Goal: Contribute content: Add original content to the website for others to see

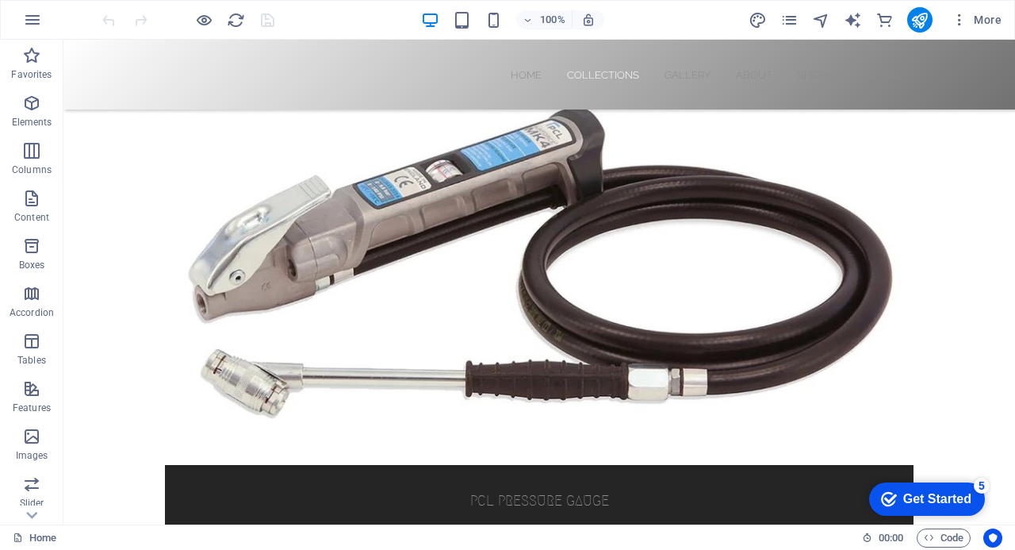
scroll to position [764, 0]
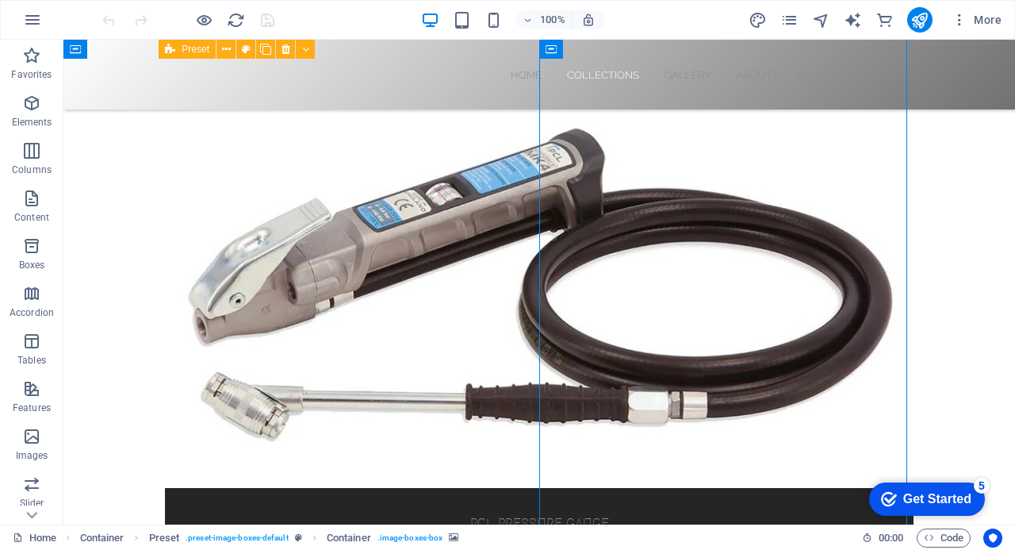
drag, startPoint x: 688, startPoint y: 247, endPoint x: 470, endPoint y: 284, distance: 220.4
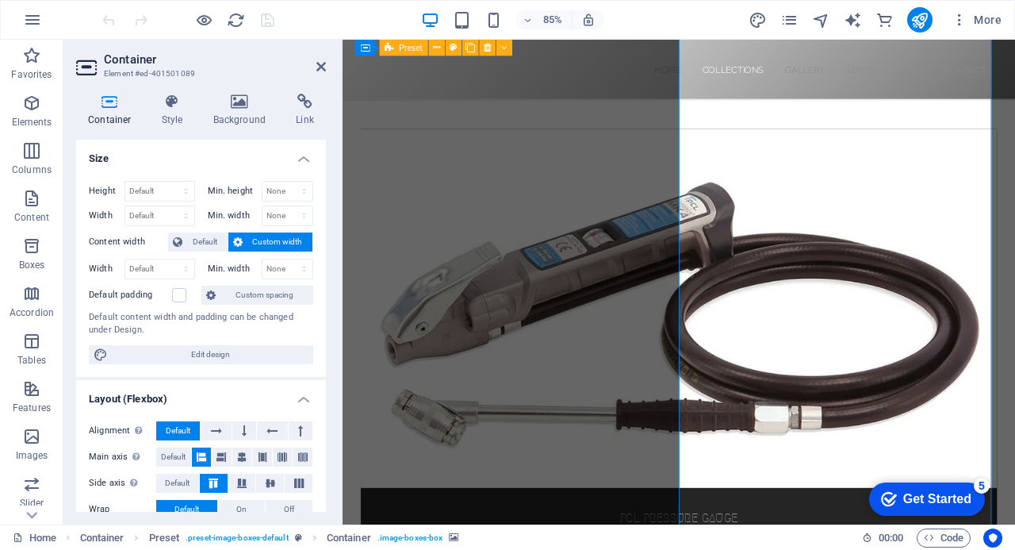
scroll to position [843, 0]
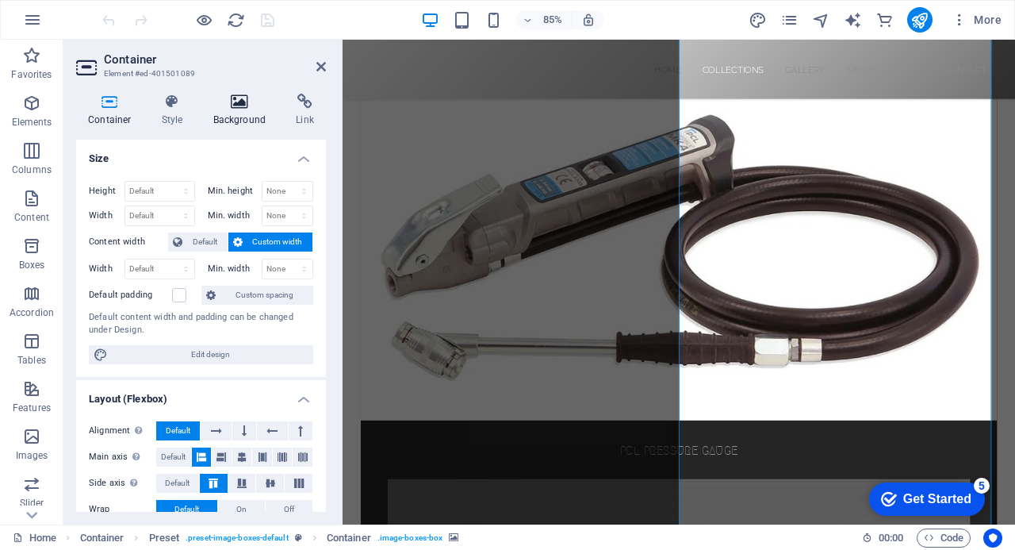
click at [235, 98] on icon at bounding box center [239, 102] width 77 height 16
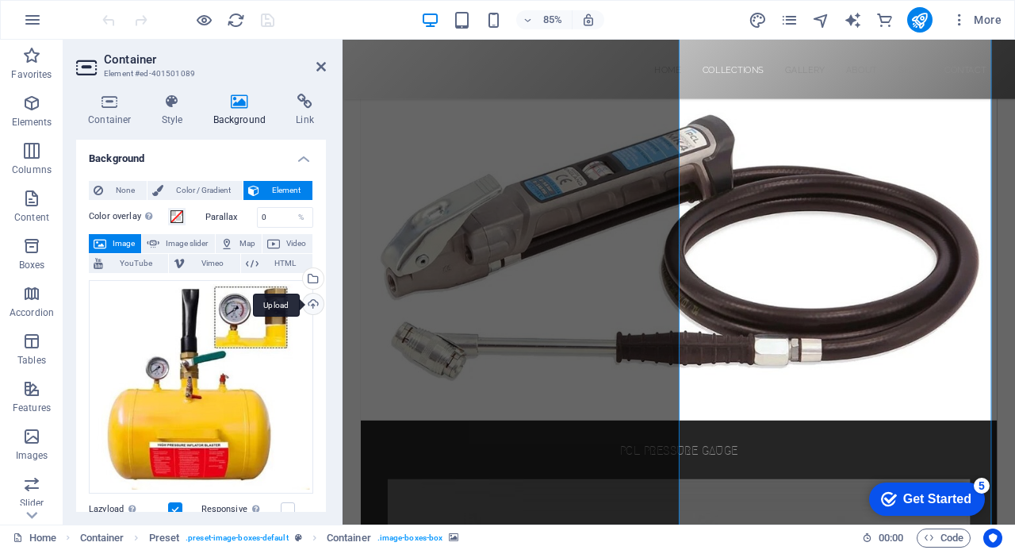
click at [309, 305] on div "Upload" at bounding box center [312, 305] width 24 height 24
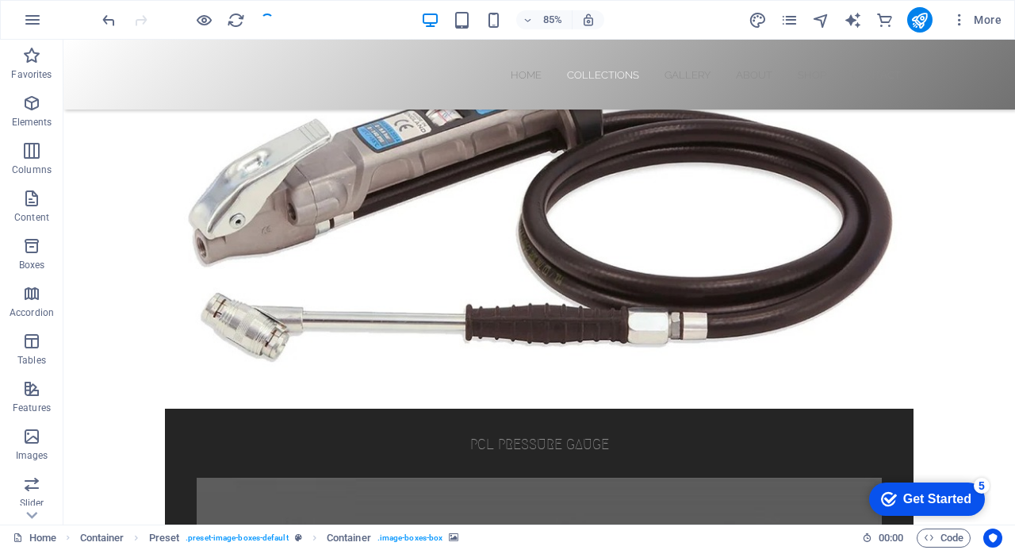
scroll to position [764, 0]
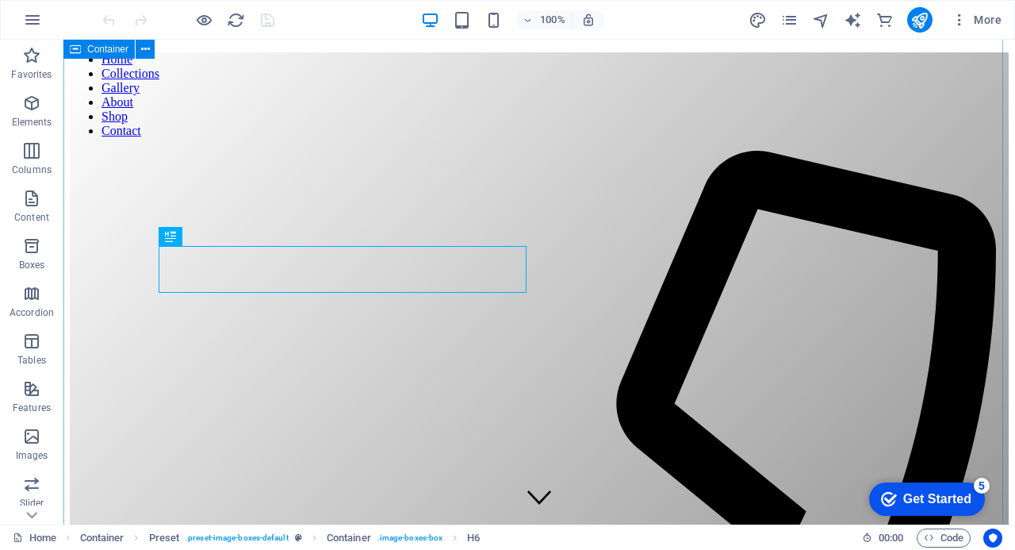
scroll to position [606, 0]
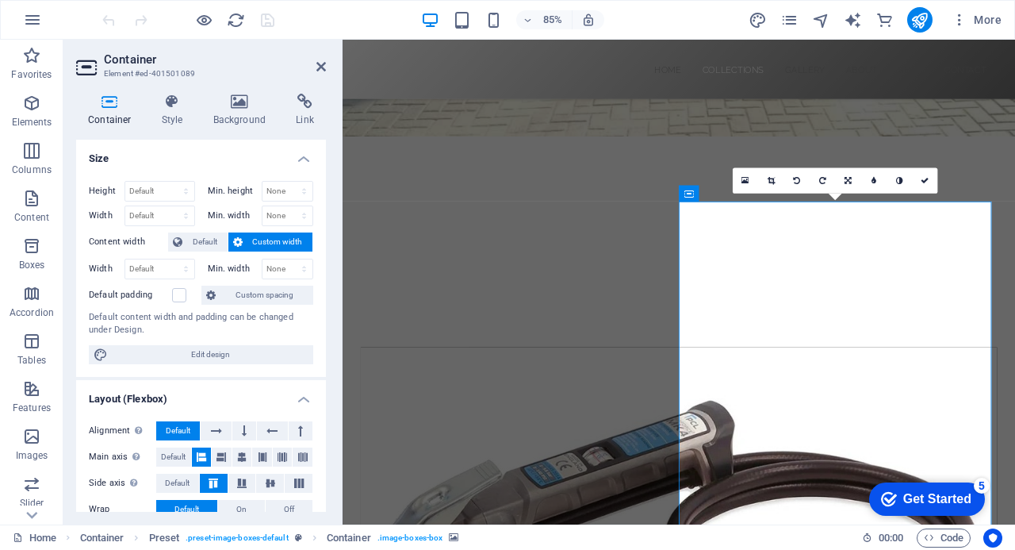
scroll to position [494, 0]
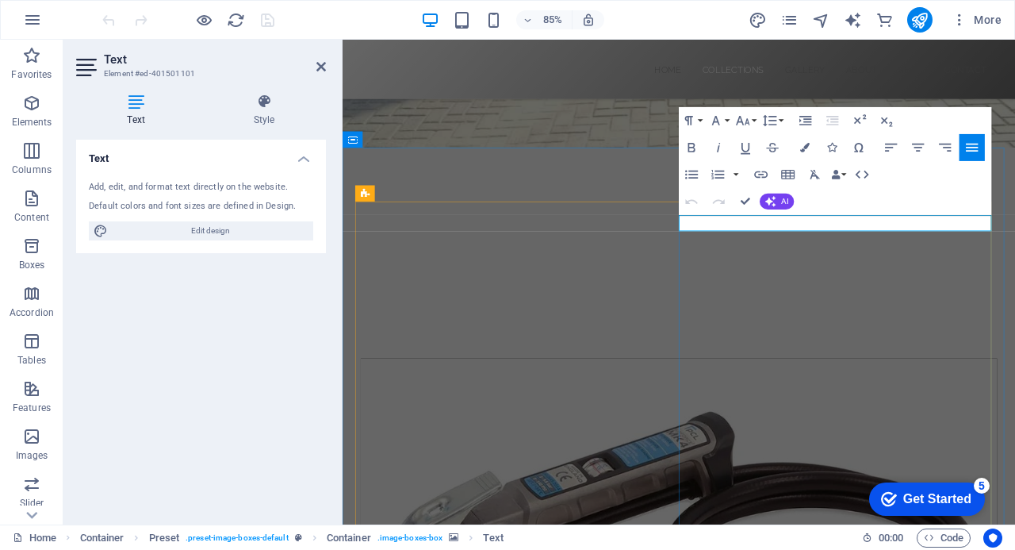
drag, startPoint x: 618, startPoint y: 167, endPoint x: 868, endPoint y: 182, distance: 250.3
click at [868, 182] on icon "button" at bounding box center [862, 175] width 16 height 16
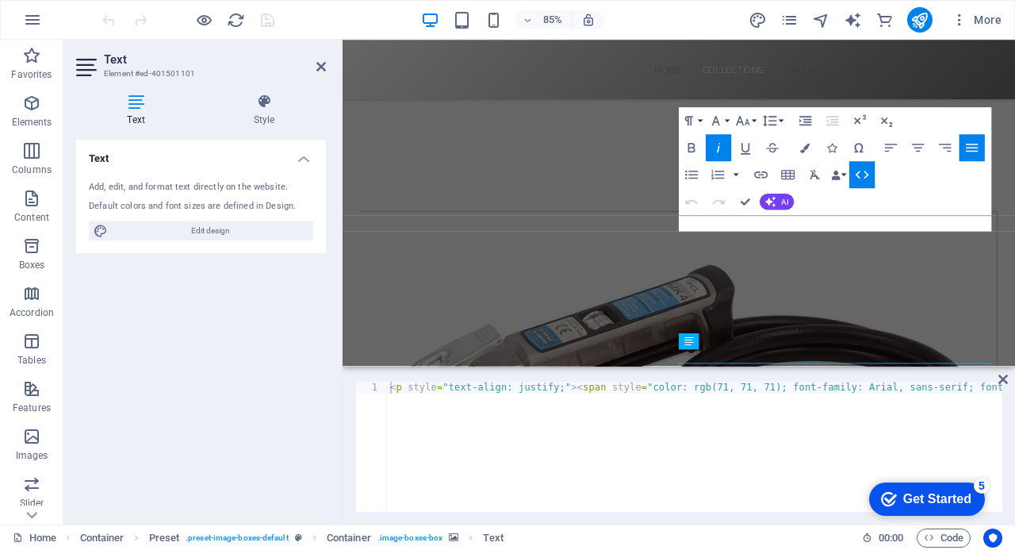
scroll to position [320, 0]
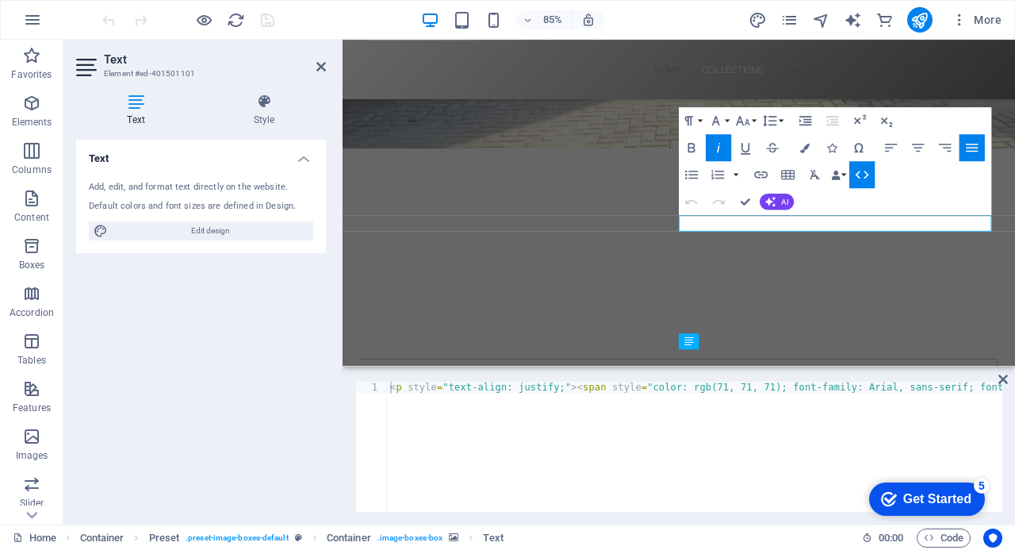
click at [834, 204] on div "Paragraph Format Normal Heading 1 Heading 2 Heading 3 Heading 4 Heading 5 Headi…" at bounding box center [835, 161] width 312 height 108
drag, startPoint x: 834, startPoint y: 204, endPoint x: 906, endPoint y: 190, distance: 72.6
click at [906, 190] on div "Paragraph Format Normal Heading 1 Heading 2 Heading 3 Heading 4 Heading 5 Headi…" at bounding box center [835, 161] width 312 height 108
click at [738, 239] on icon at bounding box center [736, 236] width 7 height 14
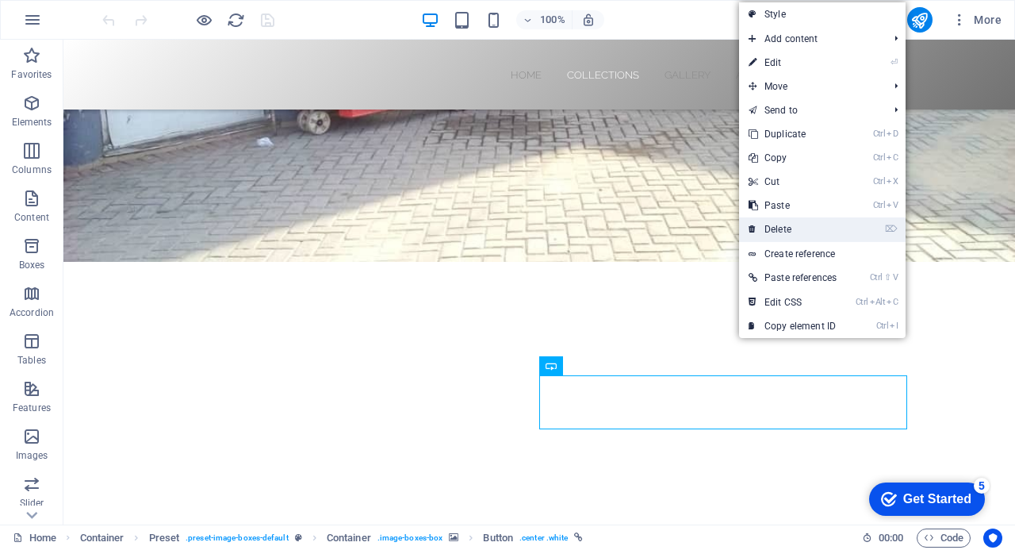
click at [772, 227] on link "⌦ Delete" at bounding box center [792, 229] width 107 height 24
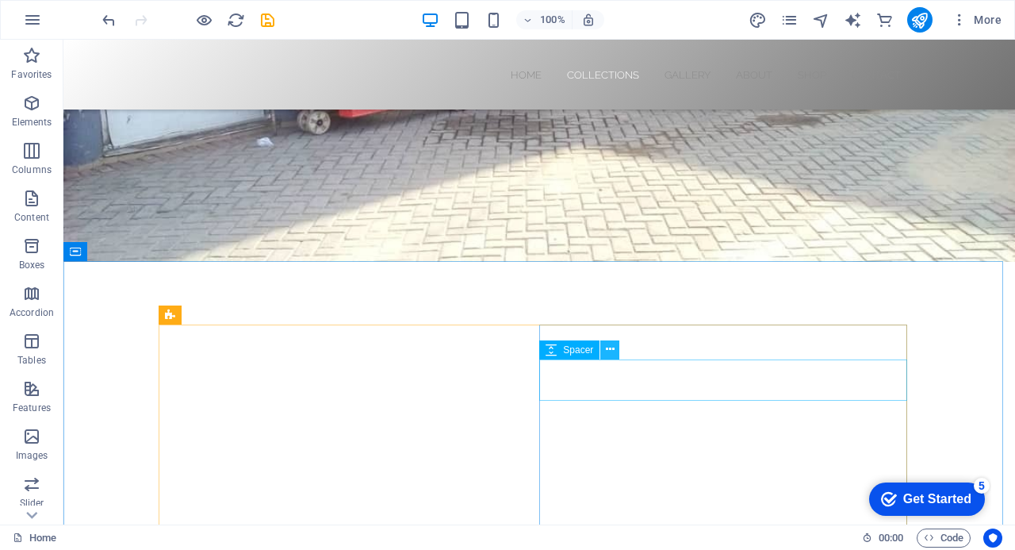
click at [610, 351] on icon at bounding box center [610, 349] width 9 height 17
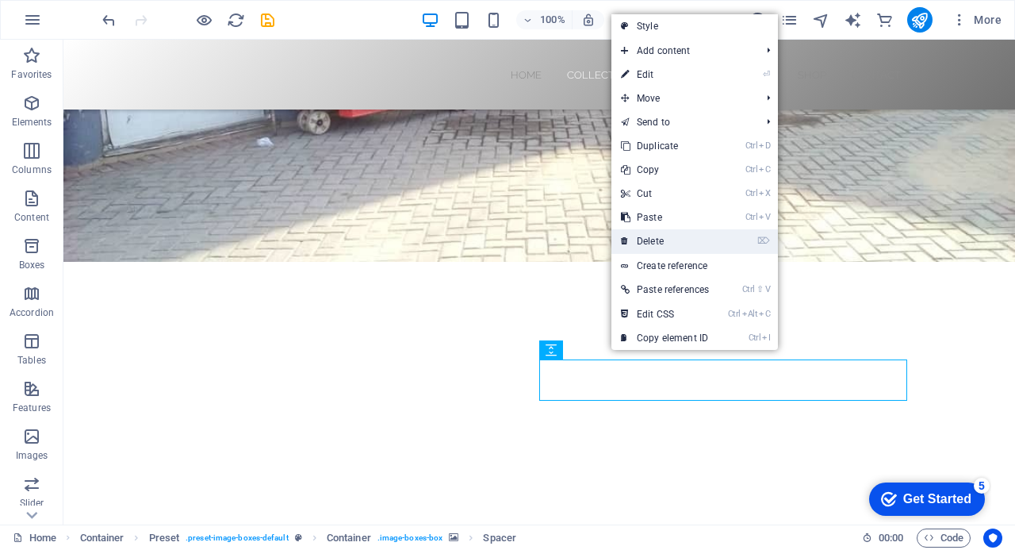
click at [662, 240] on link "⌦ Delete" at bounding box center [664, 241] width 107 height 24
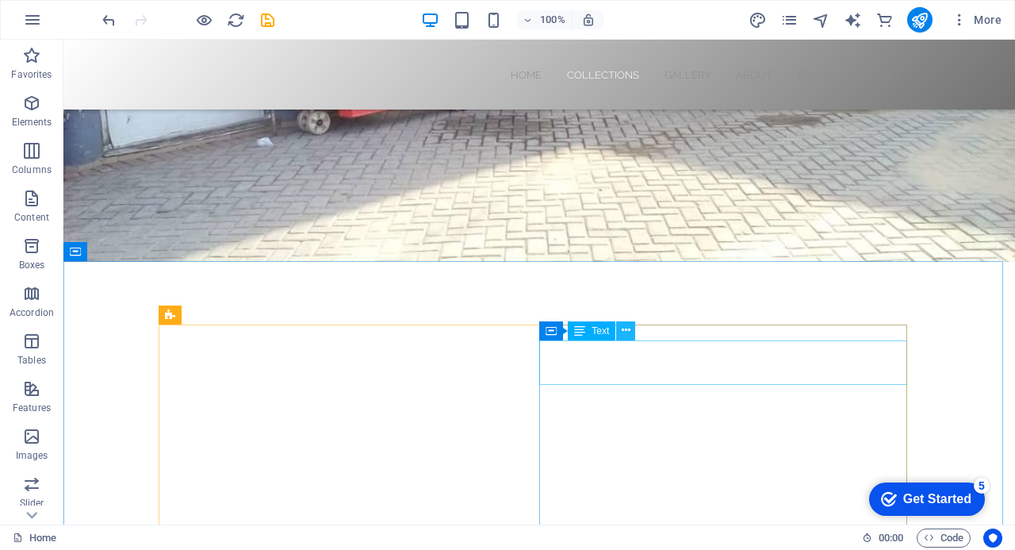
click at [627, 328] on icon at bounding box center [626, 330] width 9 height 17
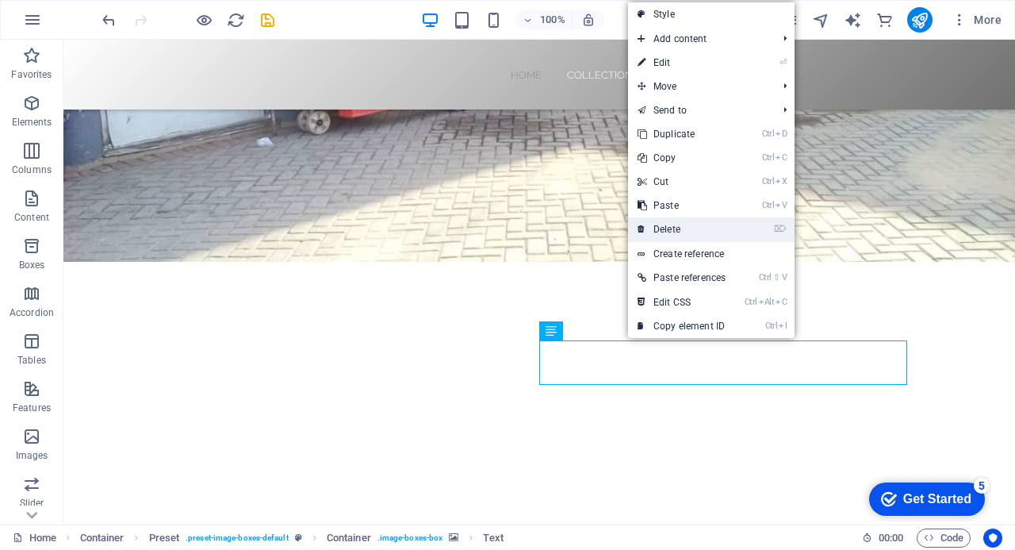
click at [675, 230] on link "⌦ Delete" at bounding box center [681, 229] width 107 height 24
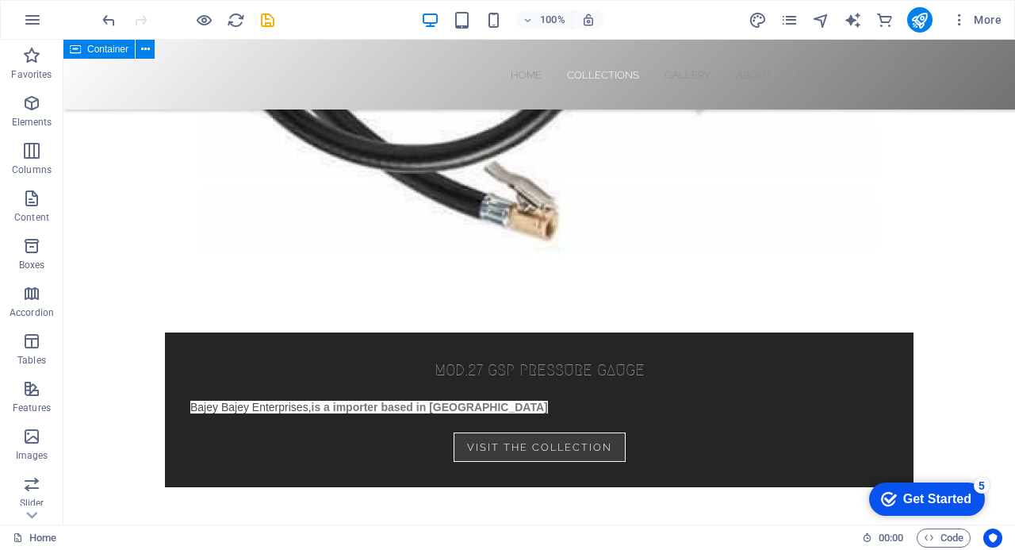
scroll to position [3586, 0]
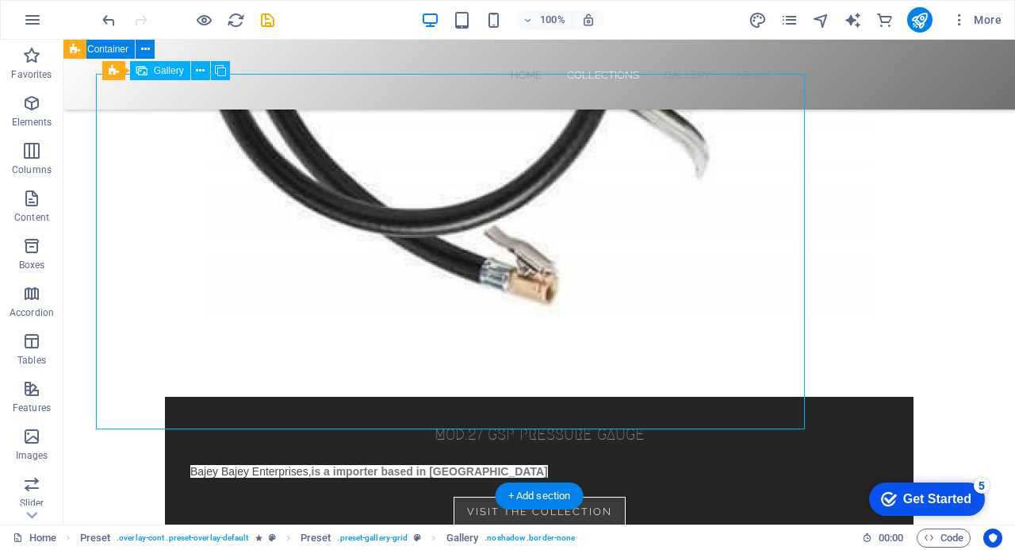
select select "4"
select select "px"
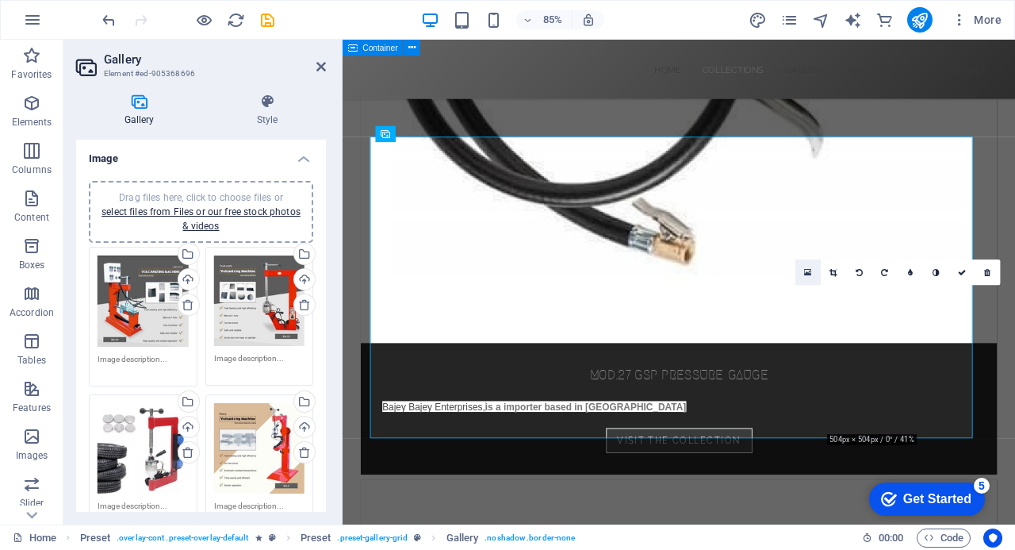
click at [809, 270] on icon at bounding box center [807, 272] width 7 height 10
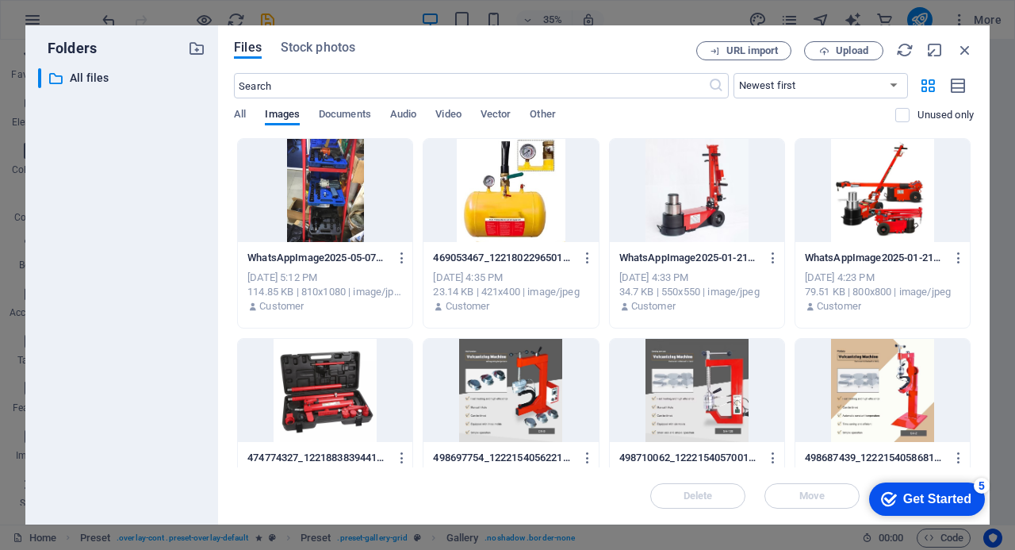
drag, startPoint x: 969, startPoint y: 167, endPoint x: 976, endPoint y: 240, distance: 72.5
click at [979, 222] on div "Files Stock photos URL import Upload ​ Newest first Oldest first Name (A-Z) Nam…" at bounding box center [604, 274] width 772 height 499
click at [837, 47] on span "Upload" at bounding box center [852, 51] width 33 height 10
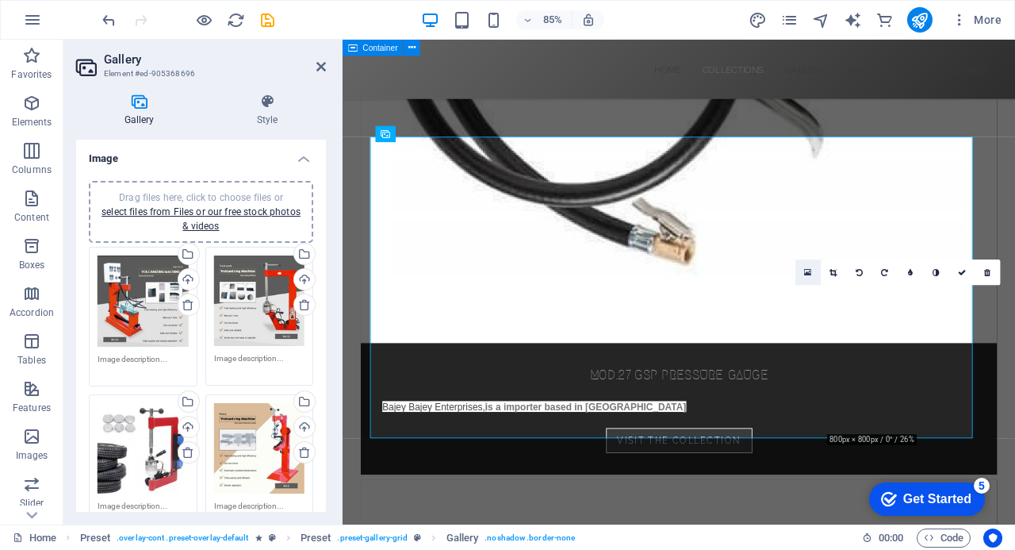
click at [809, 270] on icon at bounding box center [807, 272] width 7 height 10
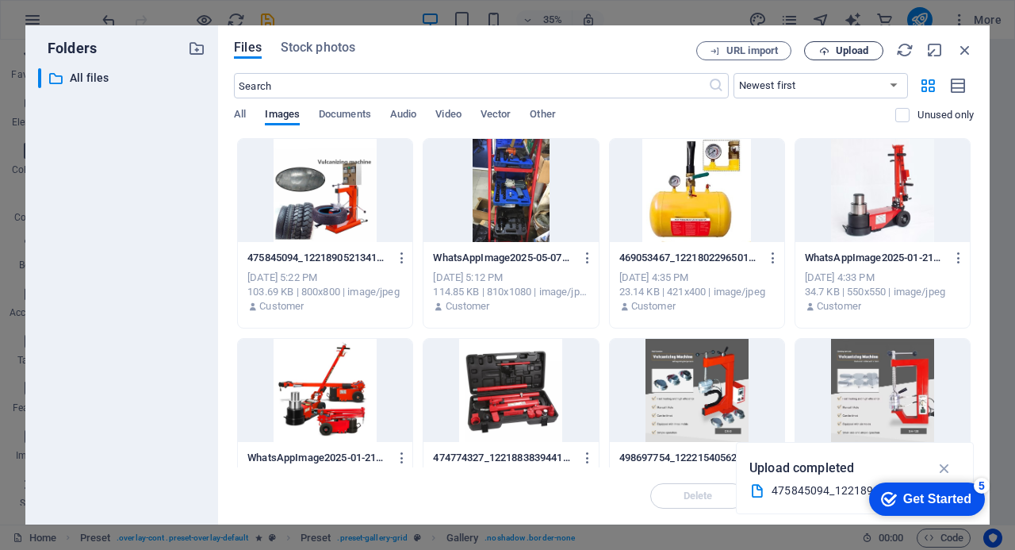
click at [845, 52] on span "Upload" at bounding box center [852, 51] width 33 height 10
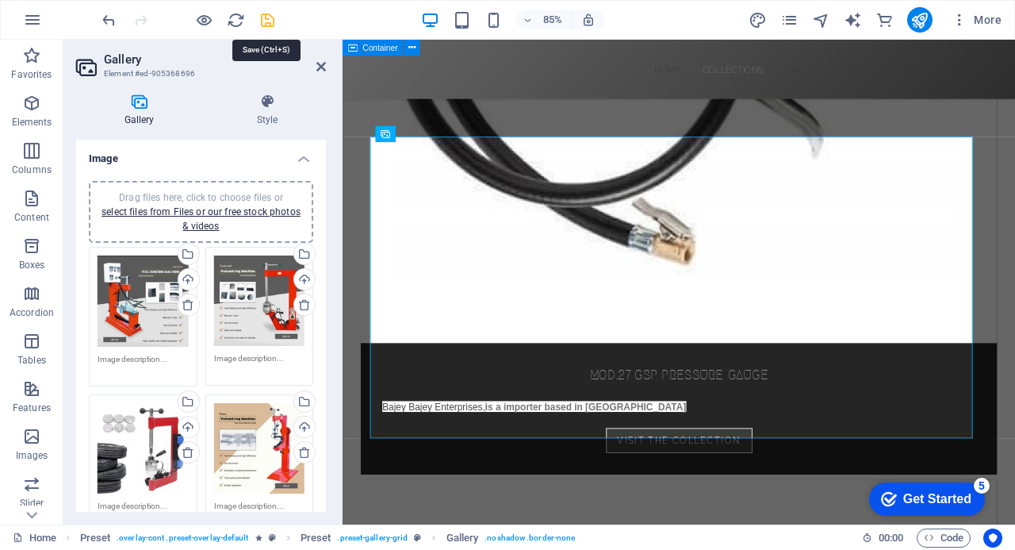
click at [266, 15] on icon "save" at bounding box center [268, 20] width 18 height 18
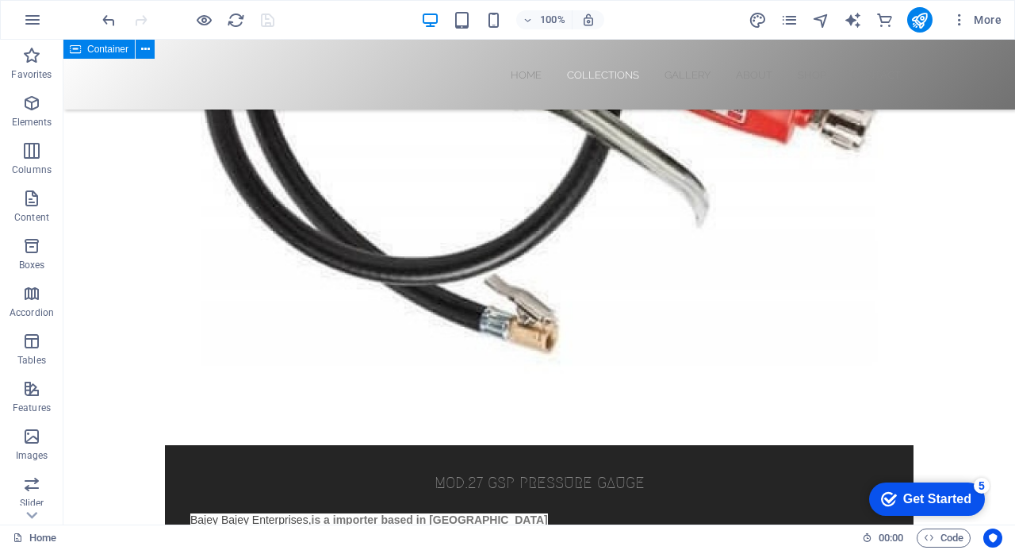
scroll to position [3427, 0]
